Goal: Navigation & Orientation: Find specific page/section

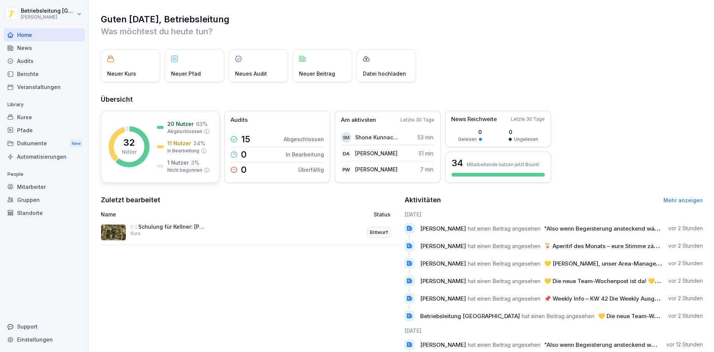
click at [177, 144] on p "11 Nutzer" at bounding box center [179, 143] width 24 height 8
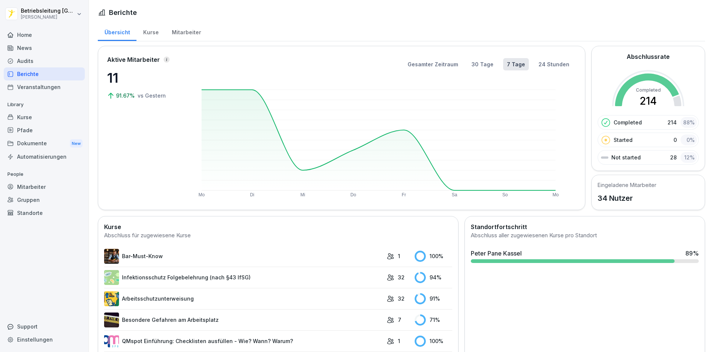
click at [186, 32] on div "Mitarbeiter" at bounding box center [186, 31] width 42 height 19
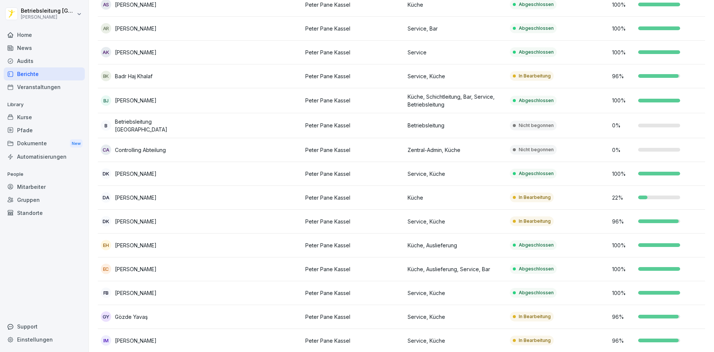
scroll to position [49, 0]
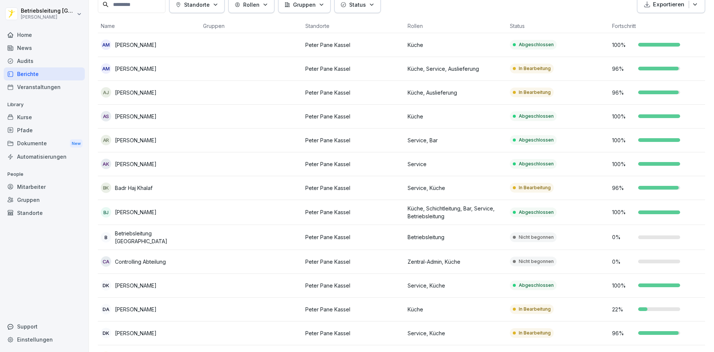
click at [43, 37] on div "Home" at bounding box center [44, 34] width 81 height 13
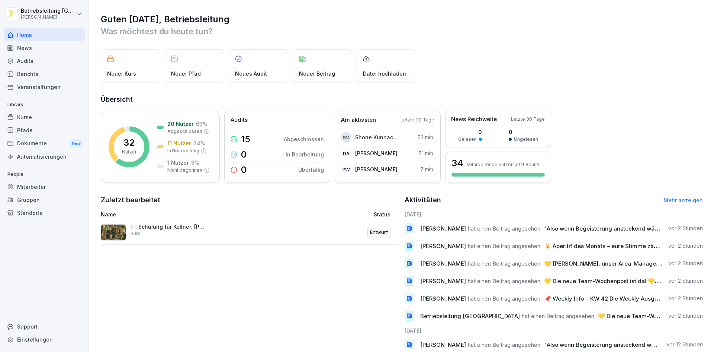
click at [37, 49] on div "News" at bounding box center [44, 47] width 81 height 13
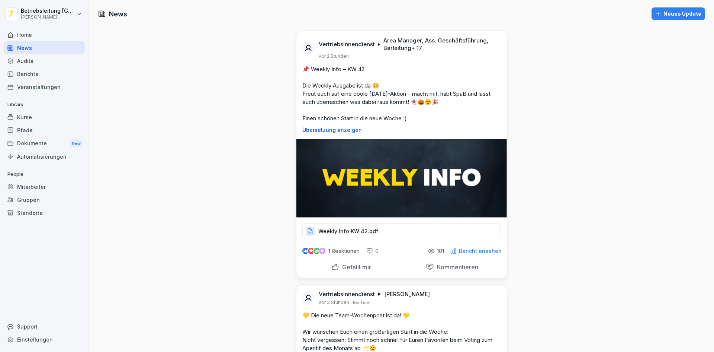
click at [393, 227] on div "Weekly Info KW 42.pdf" at bounding box center [402, 231] width 199 height 16
